Goal: Task Accomplishment & Management: Manage account settings

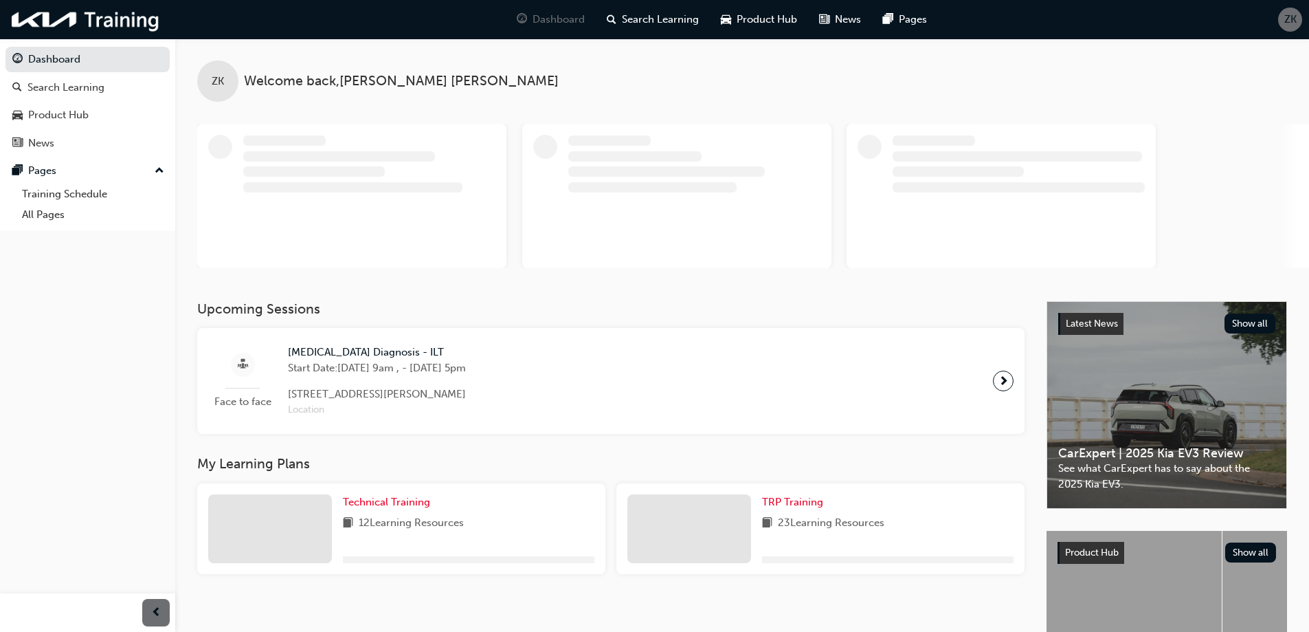
click at [1284, 21] on span "ZK" at bounding box center [1290, 20] width 12 height 16
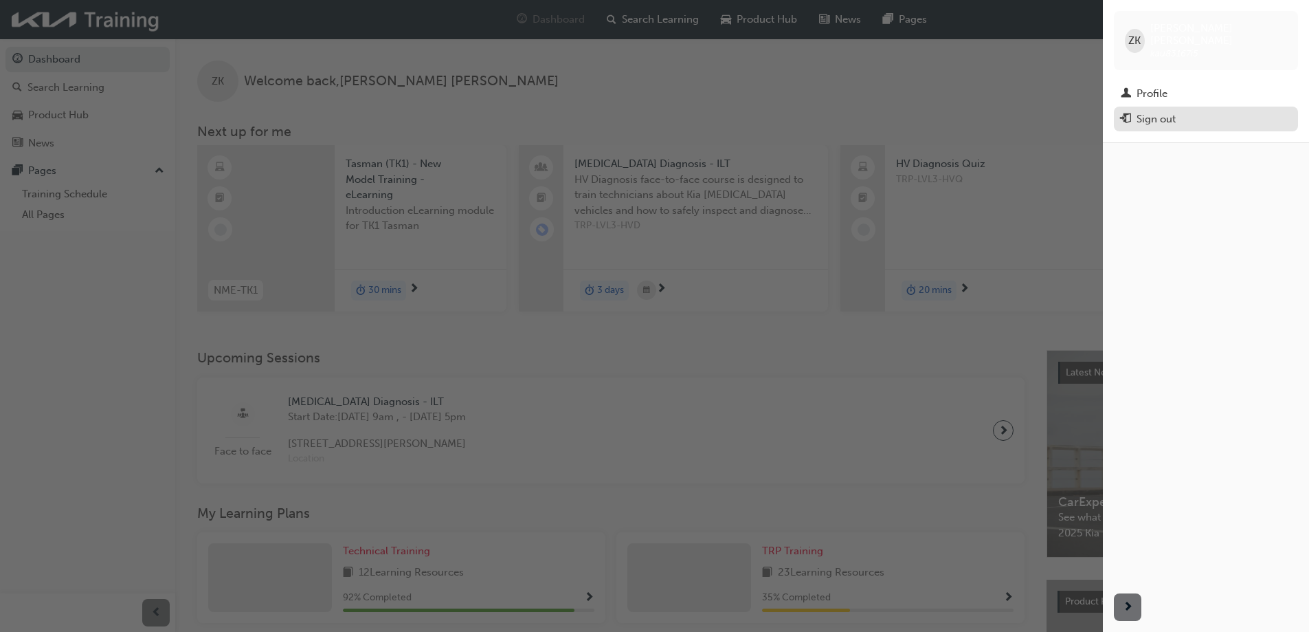
click at [1168, 111] on div "Sign out" at bounding box center [1156, 119] width 39 height 16
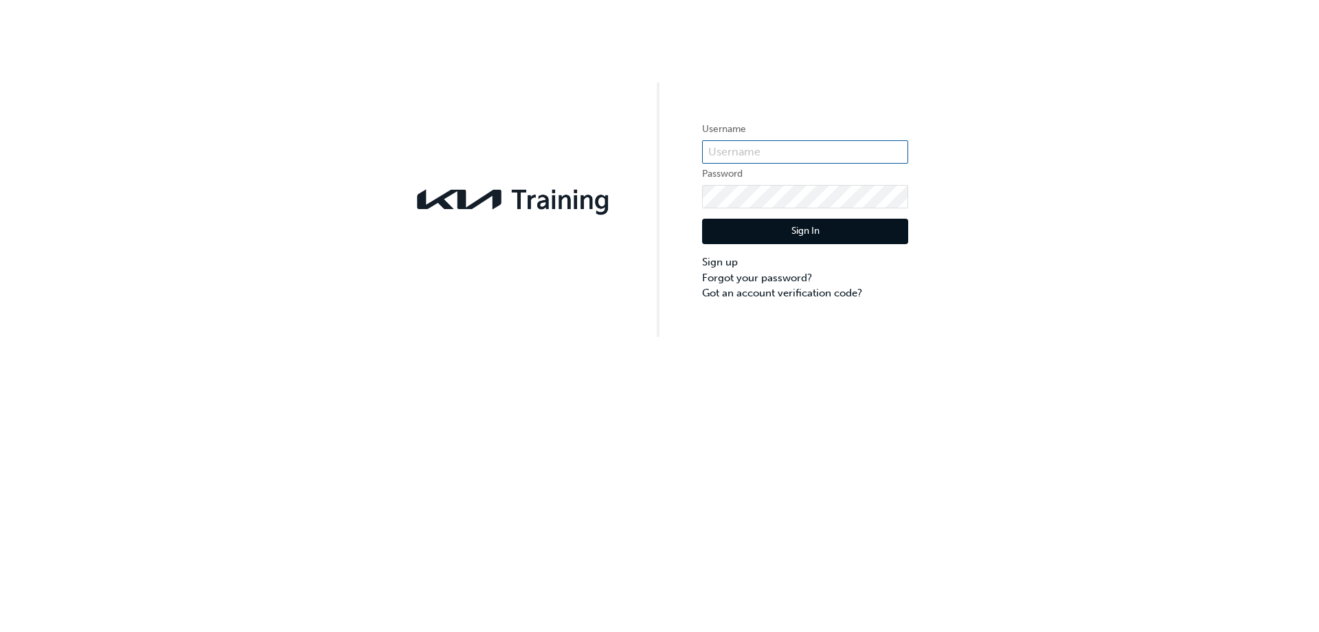
type input "KAU83167I5"
click at [773, 151] on input "KAU83167I5" at bounding box center [805, 151] width 206 height 23
paste input "KAU83167J2"
type input "KAU83167J2"
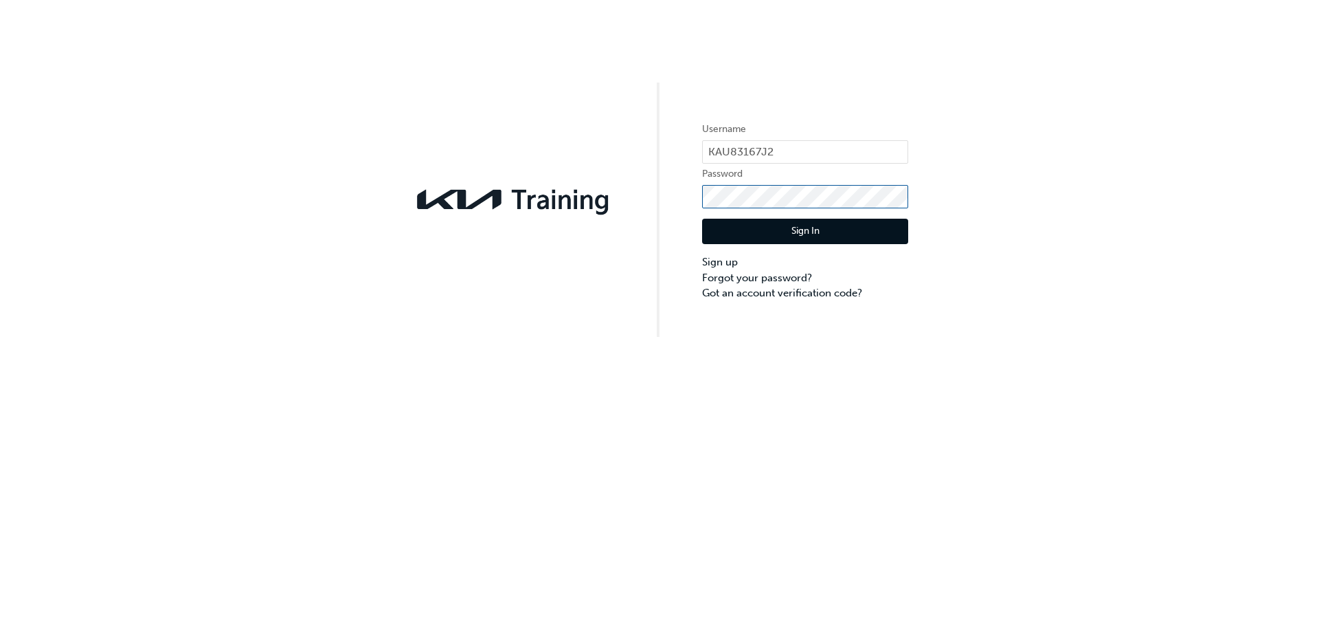
click at [516, 216] on div "Username KAU83167J2 Password Sign In Sign up Forgot your password? Got an accou…" at bounding box center [659, 168] width 1319 height 337
click at [656, 296] on div "Username KAU83167J2 Password Sign In Sign up Forgot your password? Got an accou…" at bounding box center [659, 168] width 1319 height 337
click at [729, 279] on link "Forgot your password?" at bounding box center [805, 278] width 206 height 16
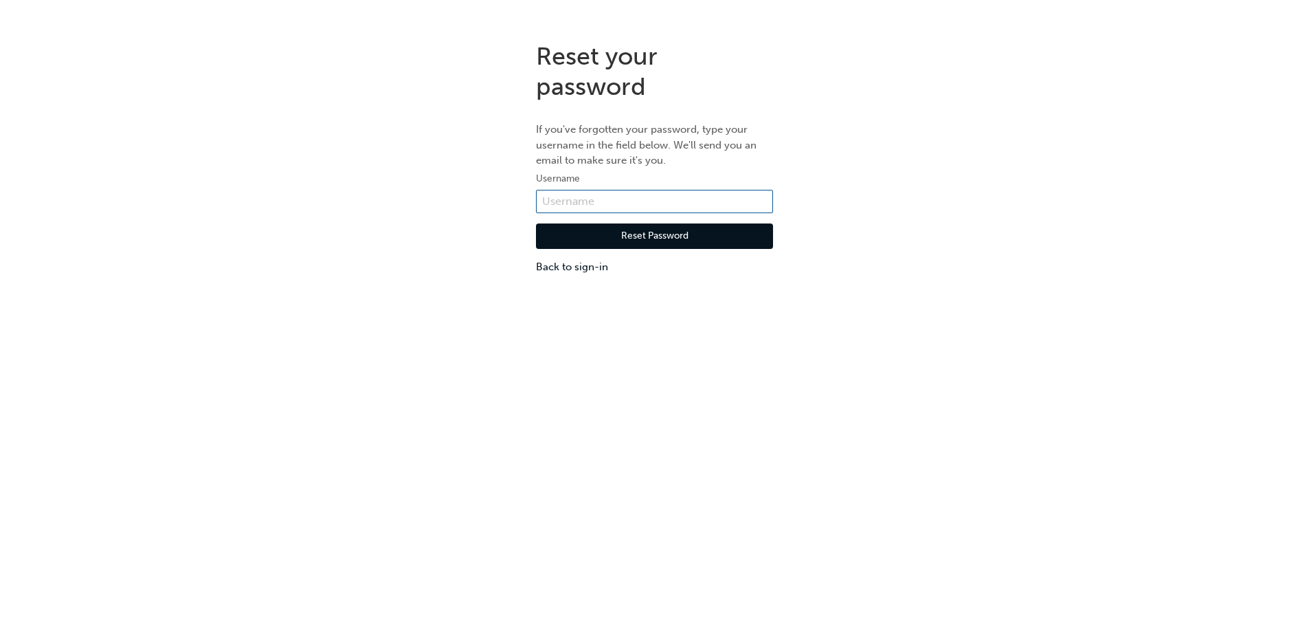
click at [600, 199] on input "text" at bounding box center [654, 201] width 237 height 23
paste input "KAU83167J2"
type input "KAU83167J2"
click at [651, 236] on button "Reset Password" at bounding box center [654, 236] width 237 height 26
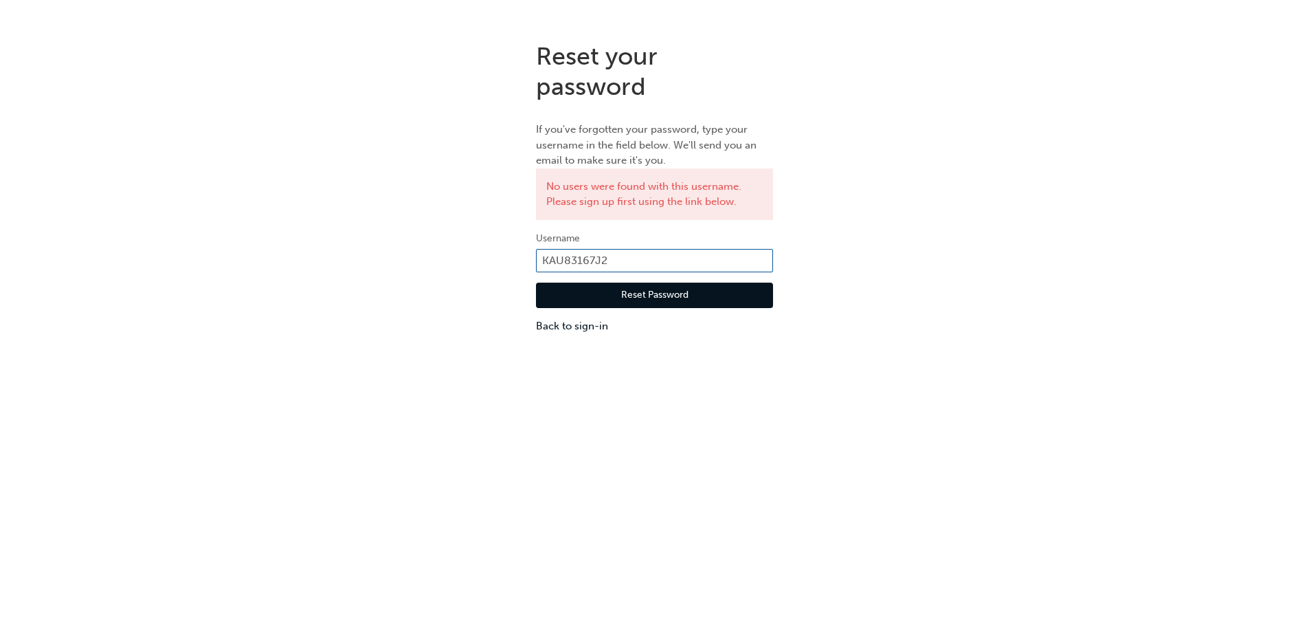
drag, startPoint x: 625, startPoint y: 253, endPoint x: 431, endPoint y: 260, distance: 194.6
click at [431, 260] on div "Reset your password If you've forgotten your password, type your username in th…" at bounding box center [654, 187] width 1309 height 313
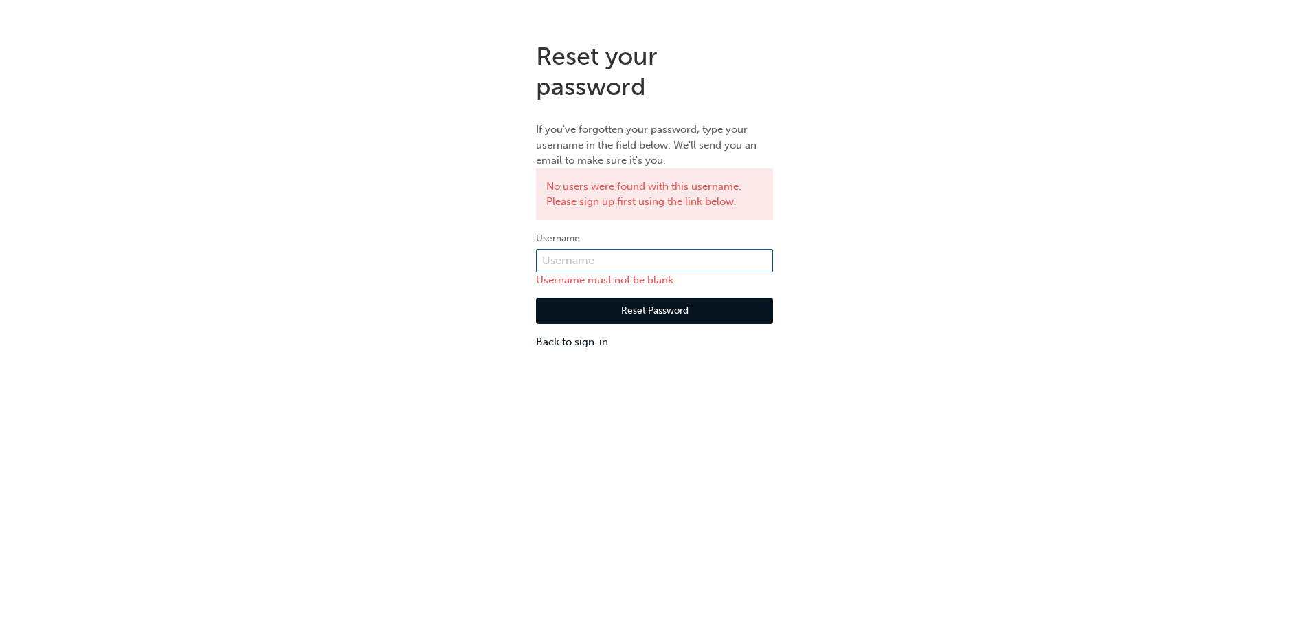
paste input "KAU83167J2"
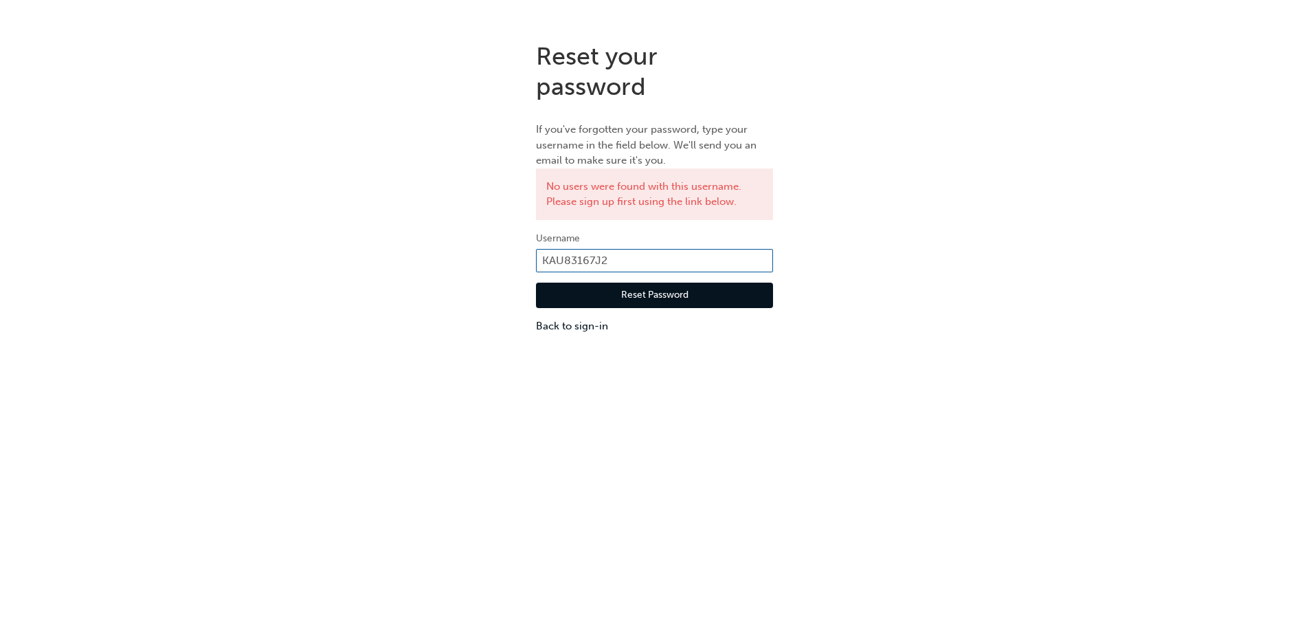
type input "KAU83167J2"
click at [658, 299] on button "Reset Password" at bounding box center [654, 295] width 237 height 26
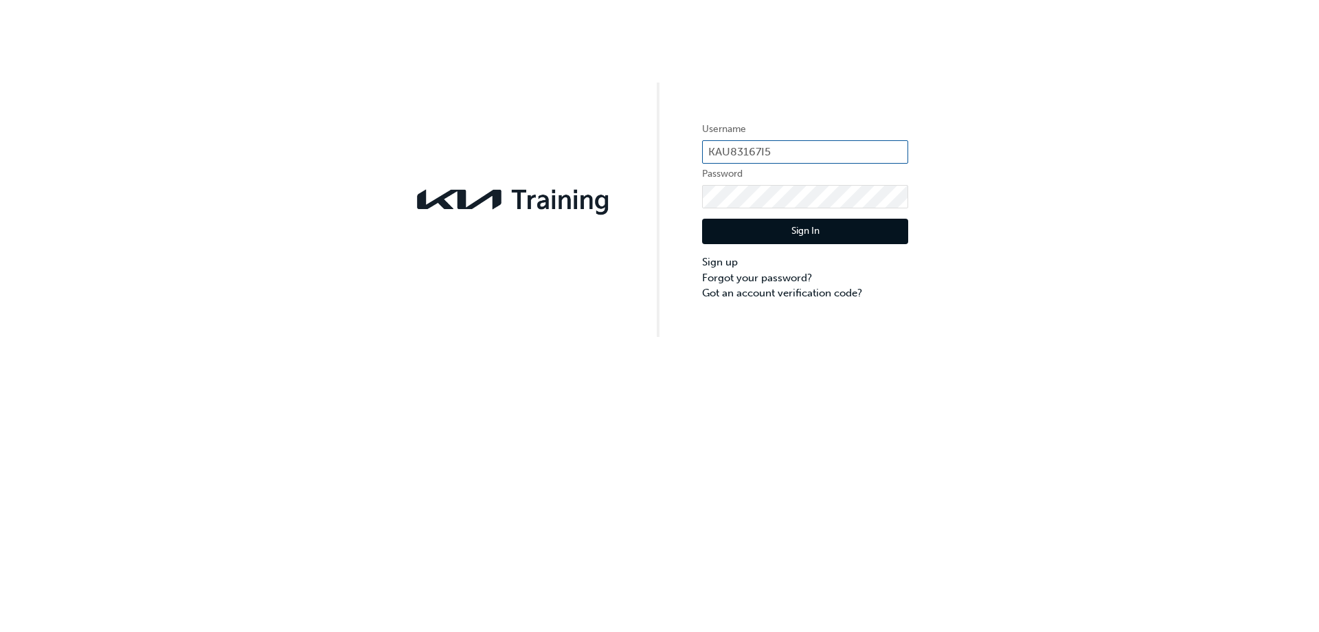
drag, startPoint x: 789, startPoint y: 150, endPoint x: 548, endPoint y: 183, distance: 242.8
click at [568, 175] on div "Username KAU83167I5 Password Sign In Sign up Forgot your password? Got an accou…" at bounding box center [659, 168] width 1319 height 337
click at [742, 147] on input "text" at bounding box center [805, 151] width 206 height 23
paste input "KAU83167J2"
type input "KAU83167J2"
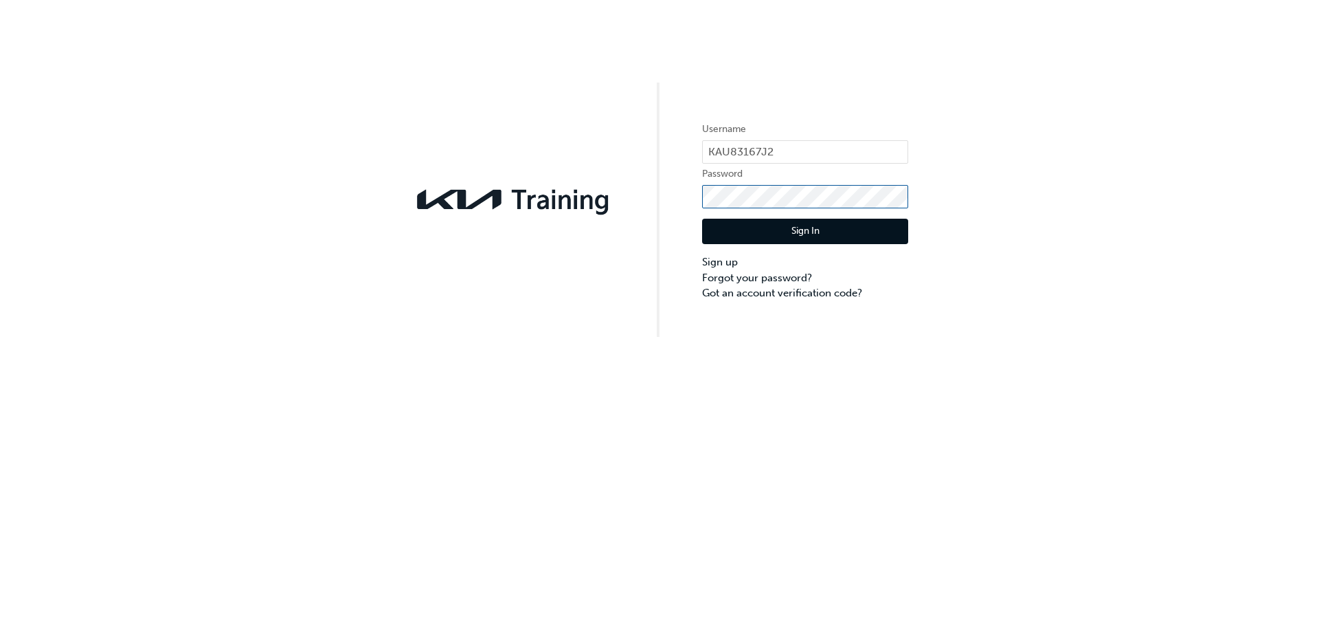
click at [571, 199] on div "Username KAU83167J2 Password Sign In Sign up Forgot your password? Got an accou…" at bounding box center [659, 168] width 1319 height 337
drag, startPoint x: 695, startPoint y: 352, endPoint x: 702, endPoint y: 346, distance: 8.8
click at [695, 352] on div "Username KAU83167J2 Password Sign In Sign up Forgot your password? Got an accou…" at bounding box center [659, 316] width 1319 height 632
click at [748, 276] on link "Forgot your password?" at bounding box center [805, 278] width 206 height 16
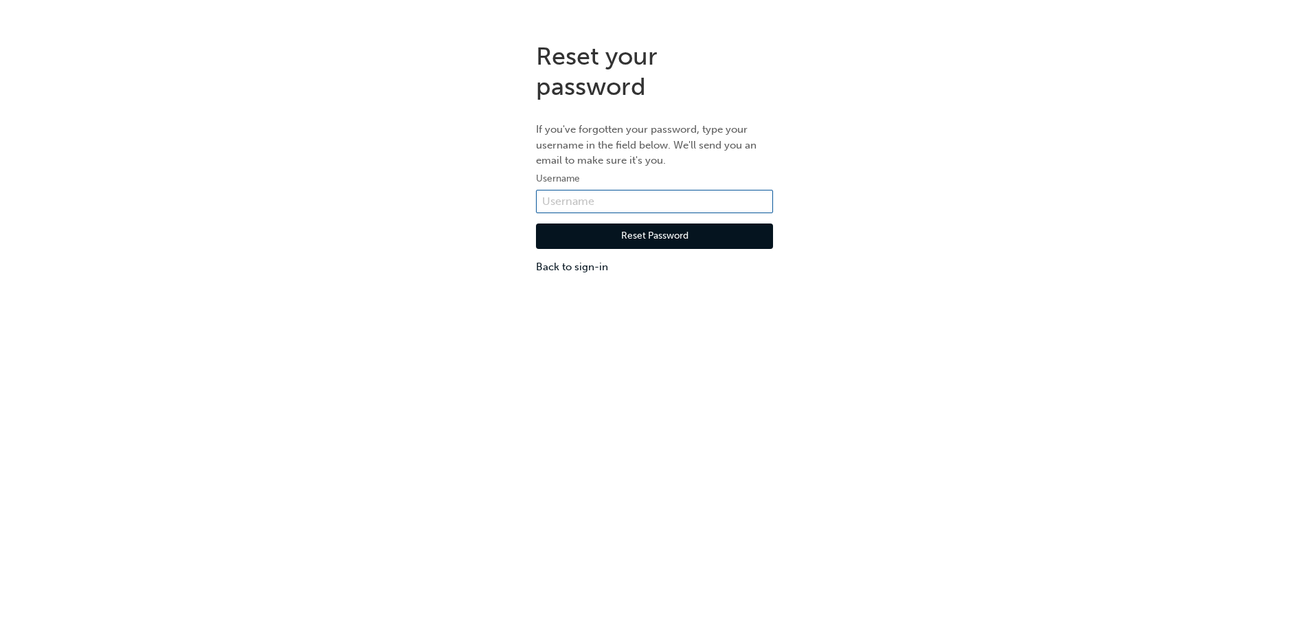
click at [601, 201] on input "text" at bounding box center [654, 201] width 237 height 23
paste input "KAU83167J2"
type input "KAU83167J2"
click at [654, 235] on button "Reset Password" at bounding box center [654, 236] width 237 height 26
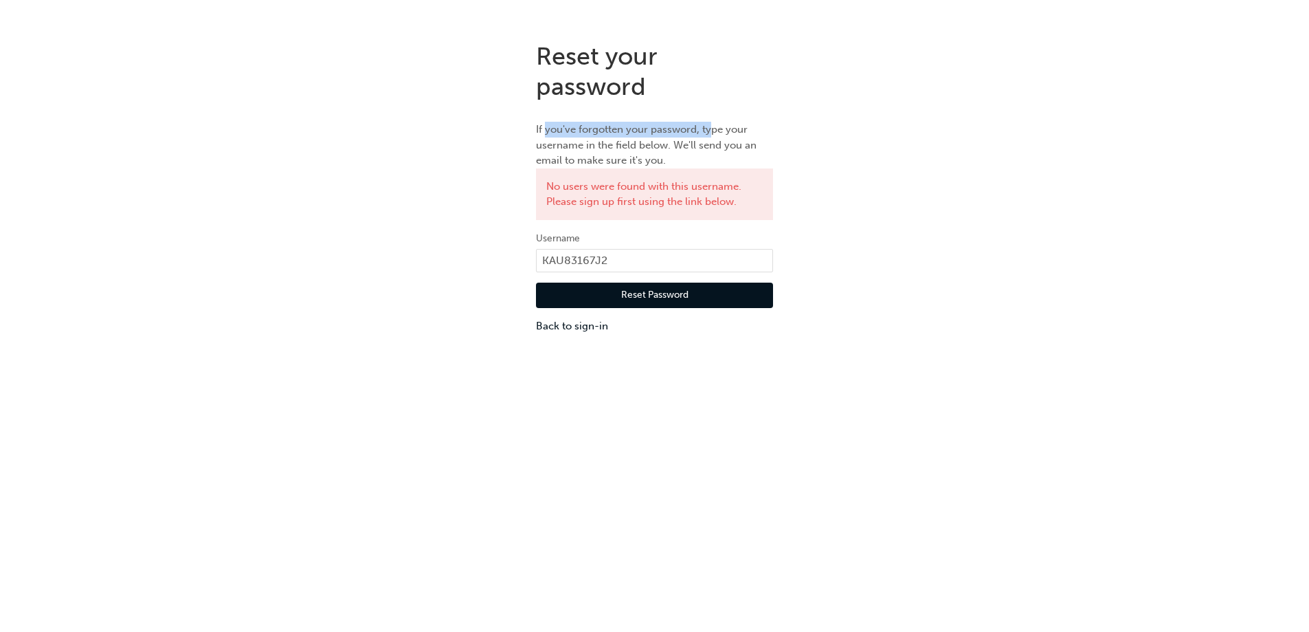
drag, startPoint x: 544, startPoint y: 129, endPoint x: 711, endPoint y: 129, distance: 167.0
click at [711, 129] on p "If you've forgotten your password, type your username in the field below. We'll…" at bounding box center [654, 145] width 237 height 47
drag, startPoint x: 670, startPoint y: 148, endPoint x: 793, endPoint y: 157, distance: 123.4
click at [793, 157] on div "Reset your password If you've forgotten your password, type your username in th…" at bounding box center [654, 187] width 1309 height 313
click at [463, 227] on div "Reset your password If you've forgotten your password, type your username in th…" at bounding box center [654, 187] width 1309 height 313
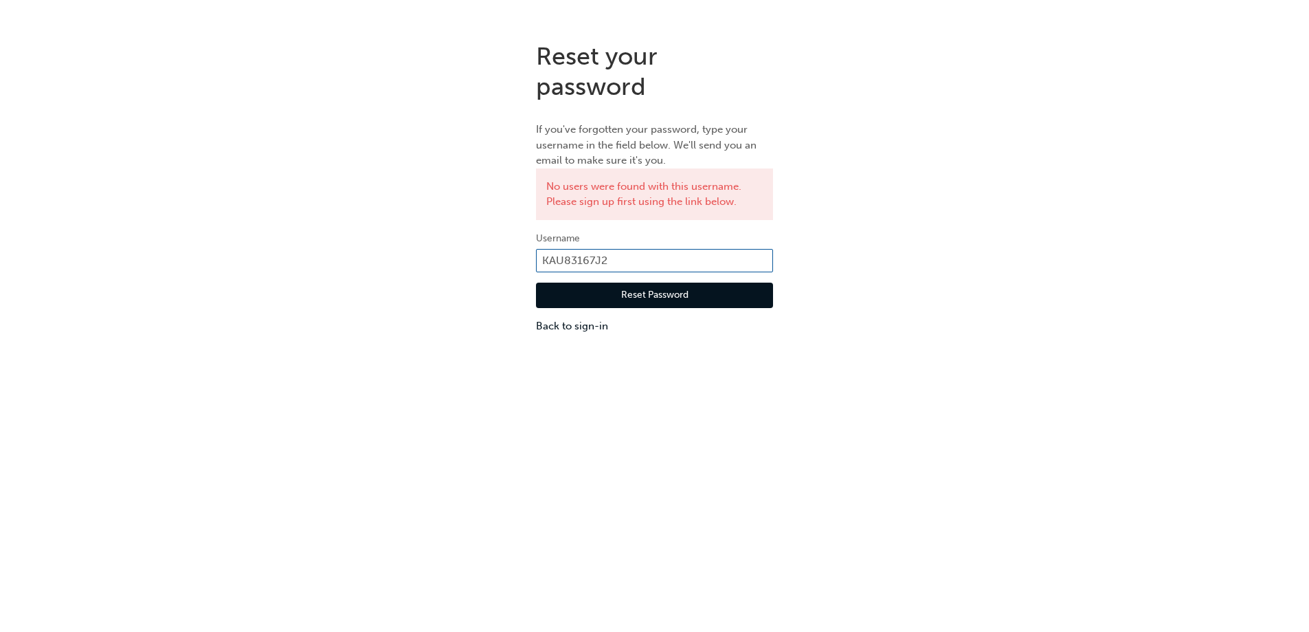
drag, startPoint x: 626, startPoint y: 253, endPoint x: 434, endPoint y: 248, distance: 191.8
click at [438, 257] on div "Reset your password If you've forgotten your password, type your username in th…" at bounding box center [654, 187] width 1309 height 313
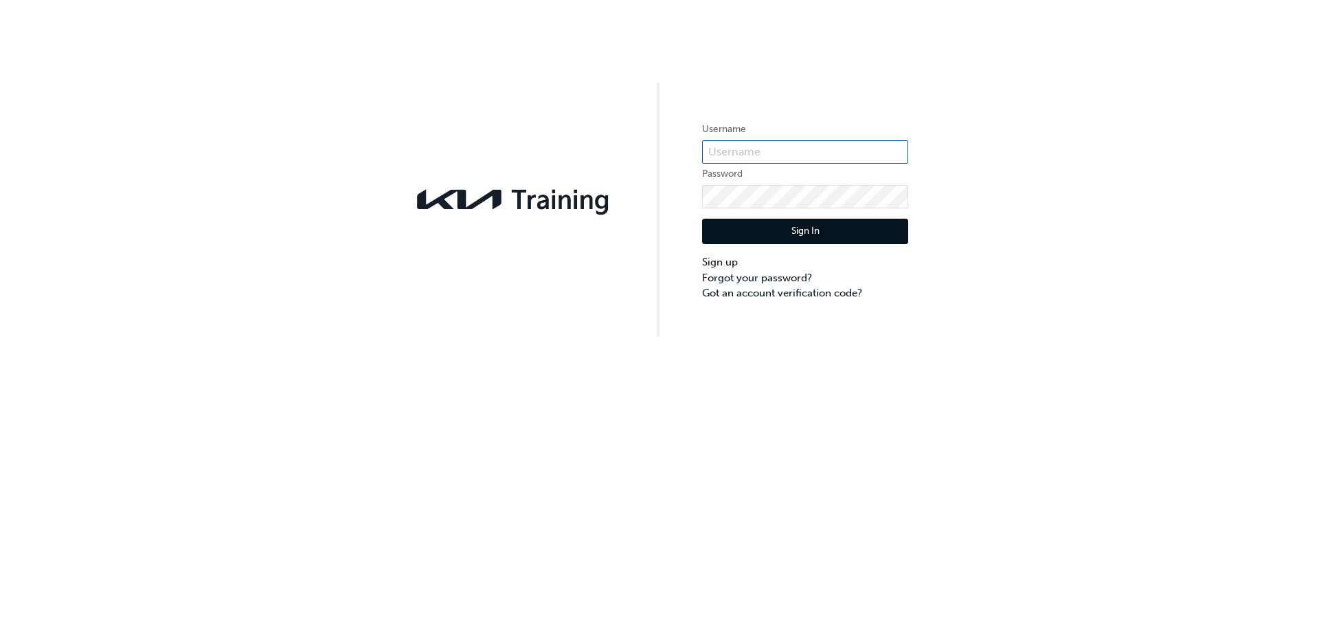
type input "KAU83167I5"
click at [816, 227] on button "Sign In" at bounding box center [805, 232] width 206 height 26
